Goal: Find specific page/section: Find specific page/section

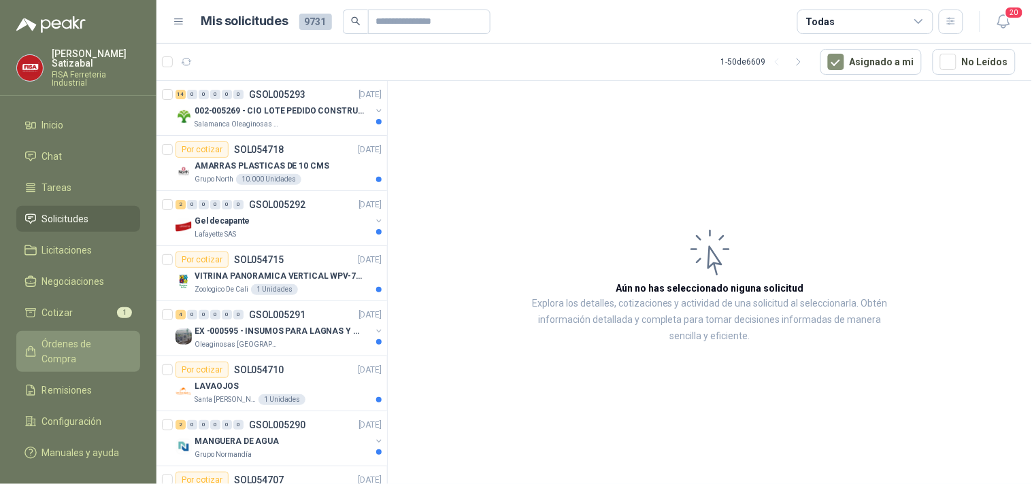
click at [119, 337] on span "Órdenes de Compra" at bounding box center [84, 352] width 85 height 30
